Goal: Task Accomplishment & Management: Use online tool/utility

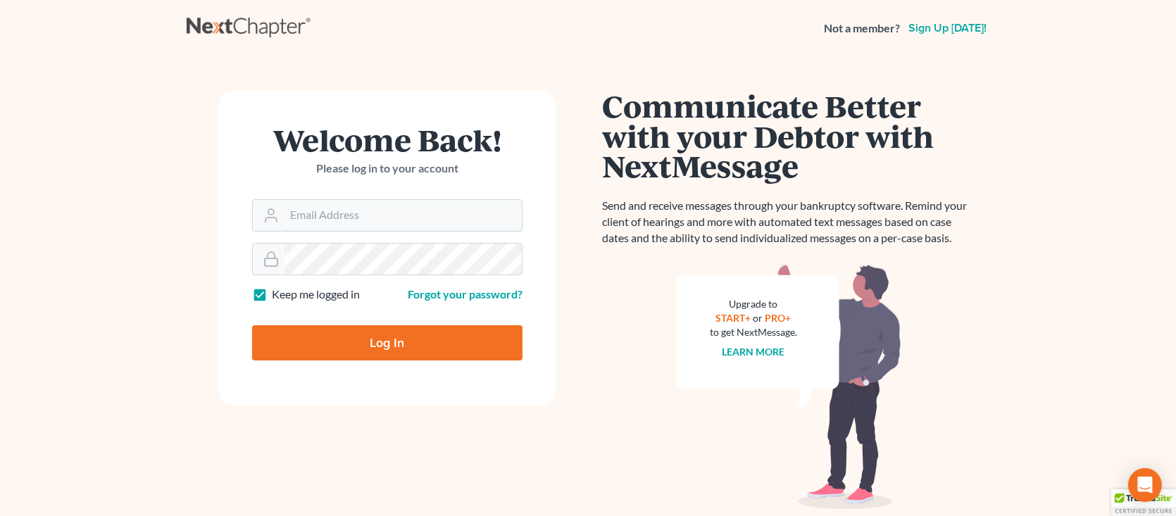
type input "[EMAIL_ADDRESS][DOMAIN_NAME]"
click at [388, 358] on input "Log In" at bounding box center [387, 342] width 270 height 35
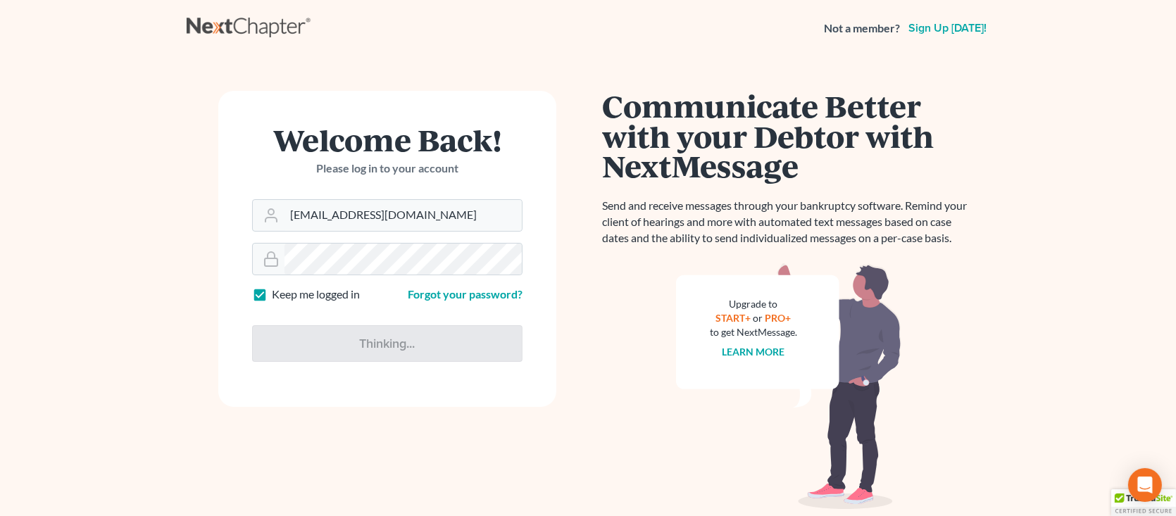
type input "Thinking..."
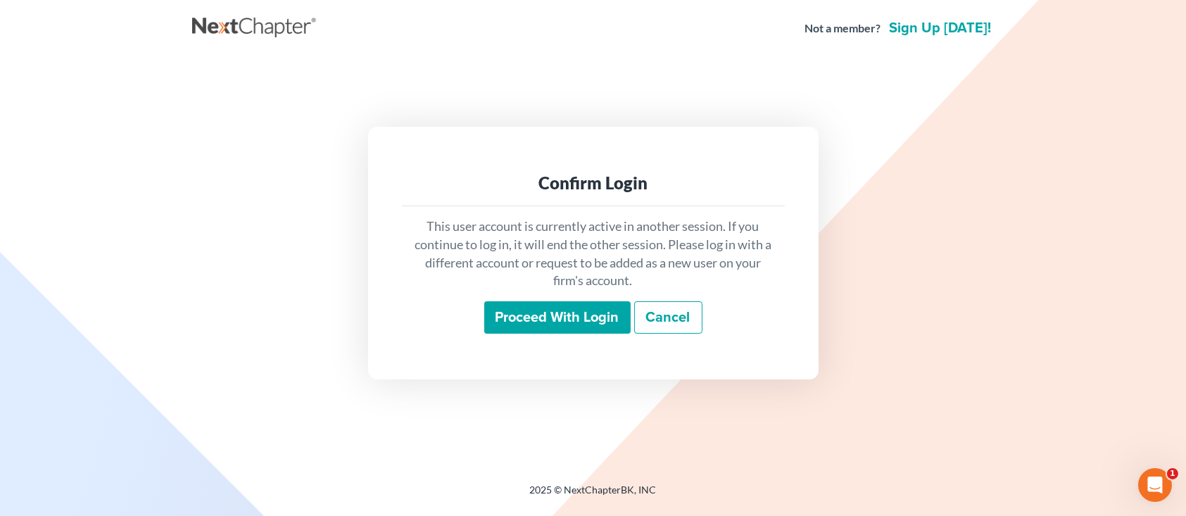
click at [561, 310] on input "Proceed with login" at bounding box center [557, 317] width 146 height 32
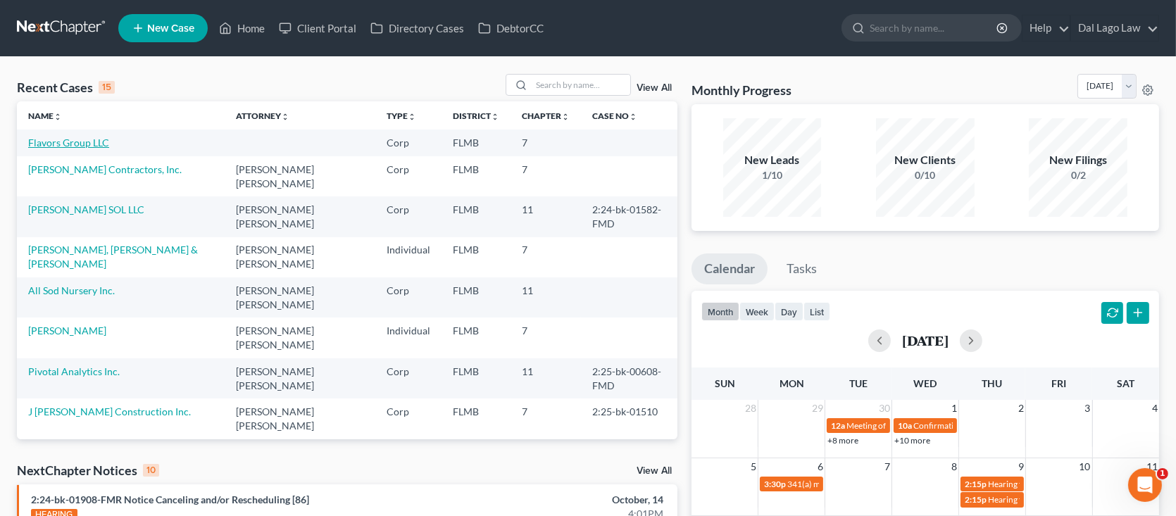
click at [98, 142] on link "Flavors Group LLC" at bounding box center [68, 143] width 81 height 12
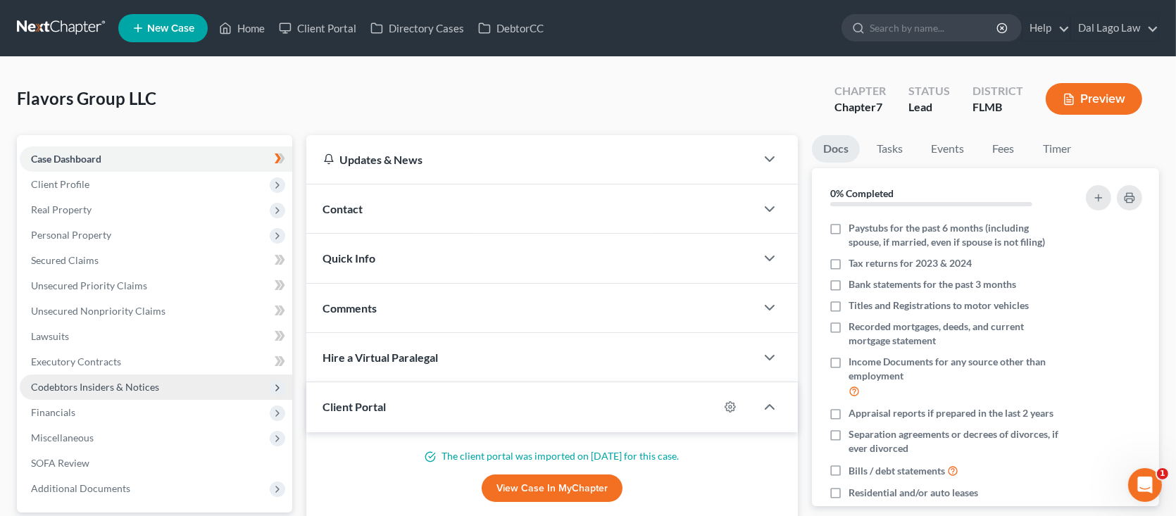
click at [134, 391] on span "Codebtors Insiders & Notices" at bounding box center [95, 387] width 128 height 12
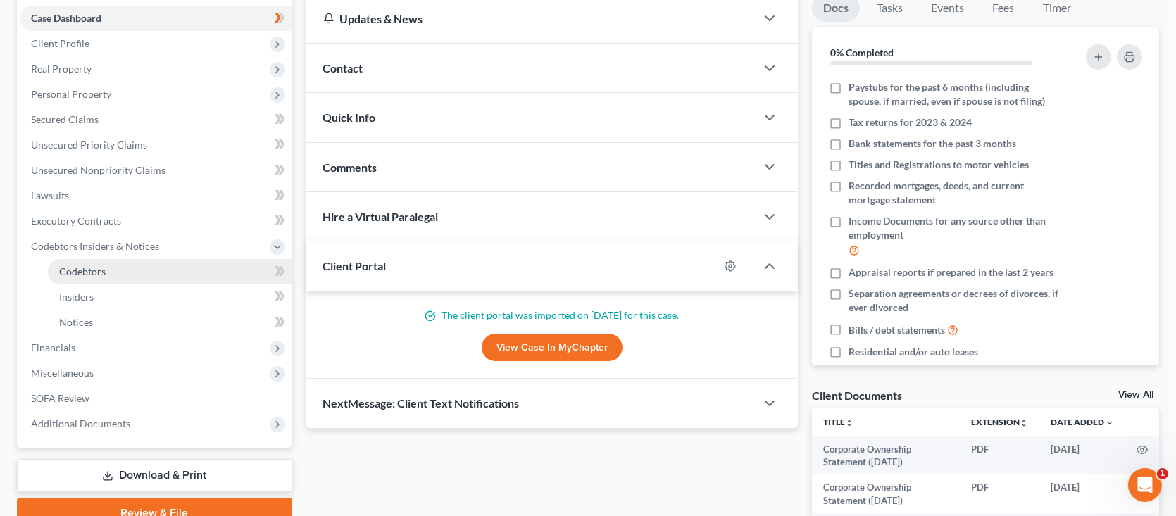
click at [100, 275] on span "Codebtors" at bounding box center [82, 271] width 46 height 12
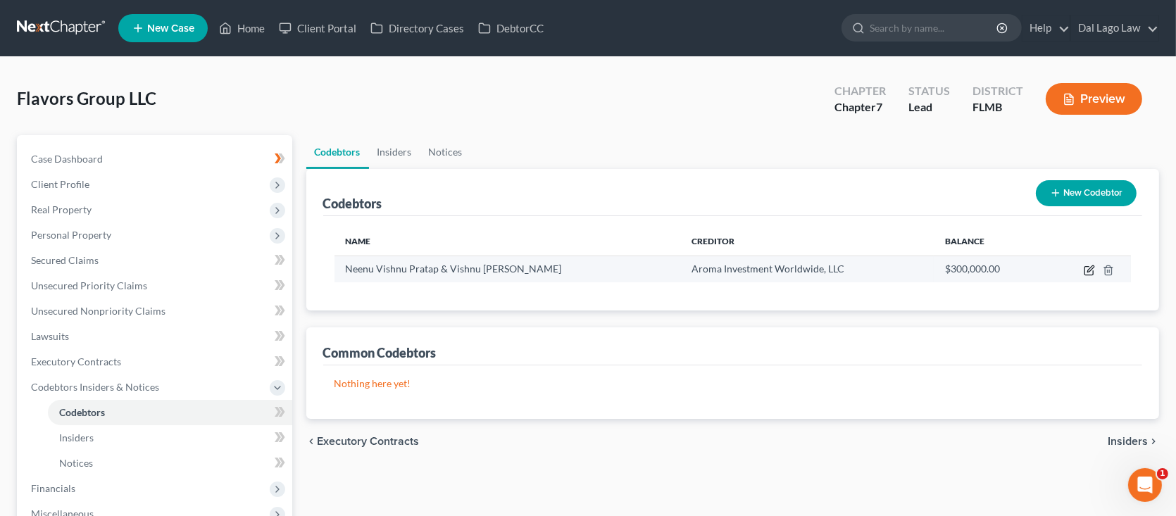
click at [1086, 268] on icon "button" at bounding box center [1089, 270] width 11 height 11
select select "9"
select select "4"
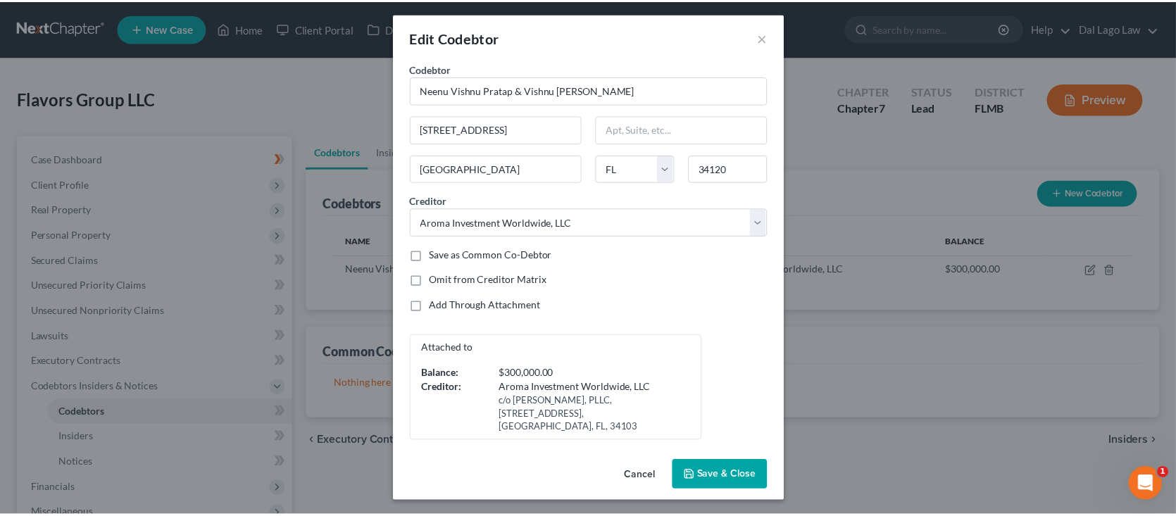
scroll to position [5, 0]
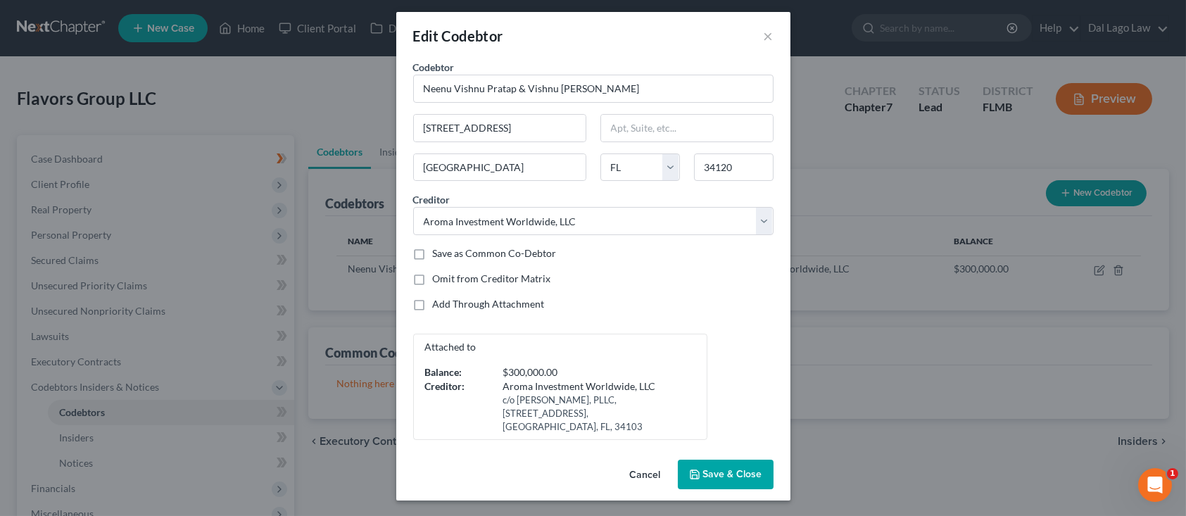
click at [641, 471] on button "Cancel" at bounding box center [646, 475] width 54 height 28
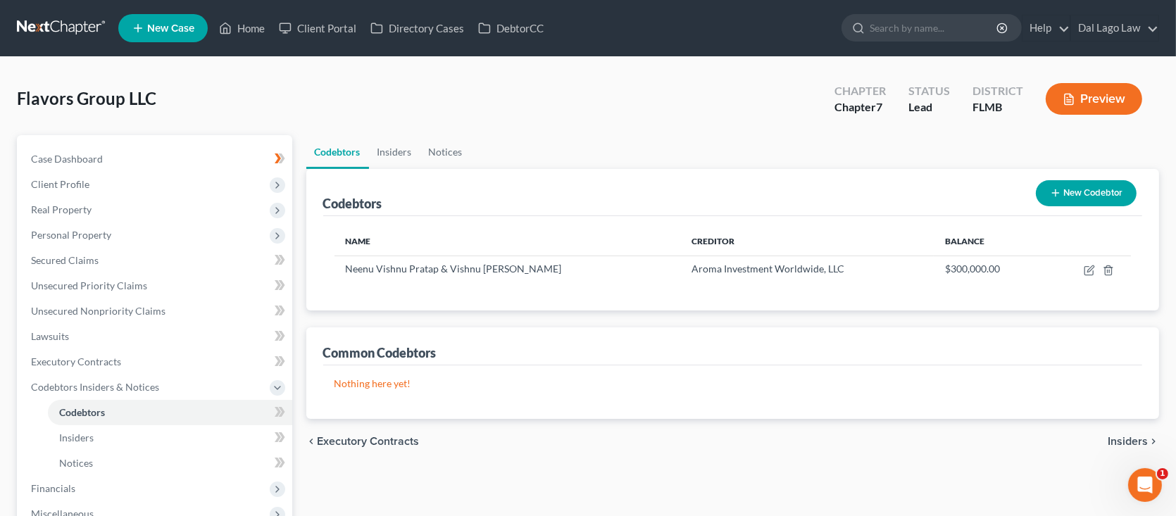
click at [525, 379] on p "Nothing here yet!" at bounding box center [732, 384] width 797 height 14
